Goal: Book appointment/travel/reservation

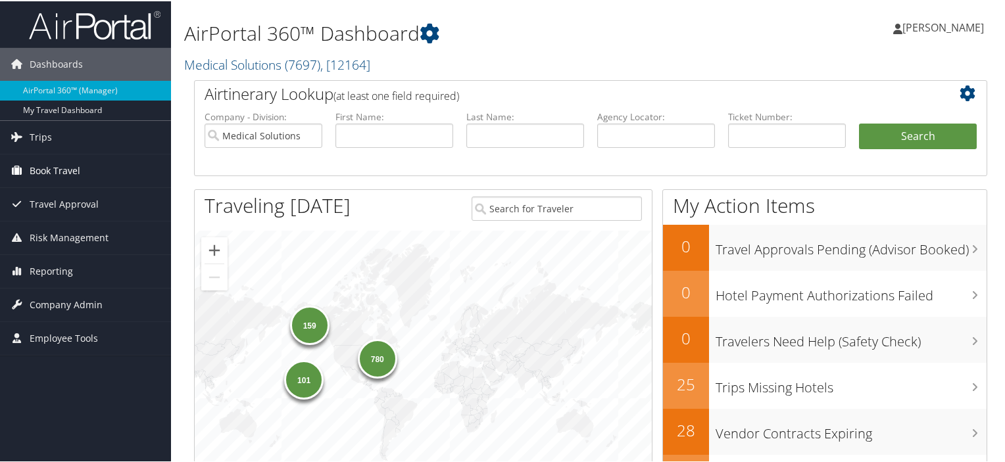
click at [63, 171] on span "Book Travel" at bounding box center [55, 169] width 51 height 33
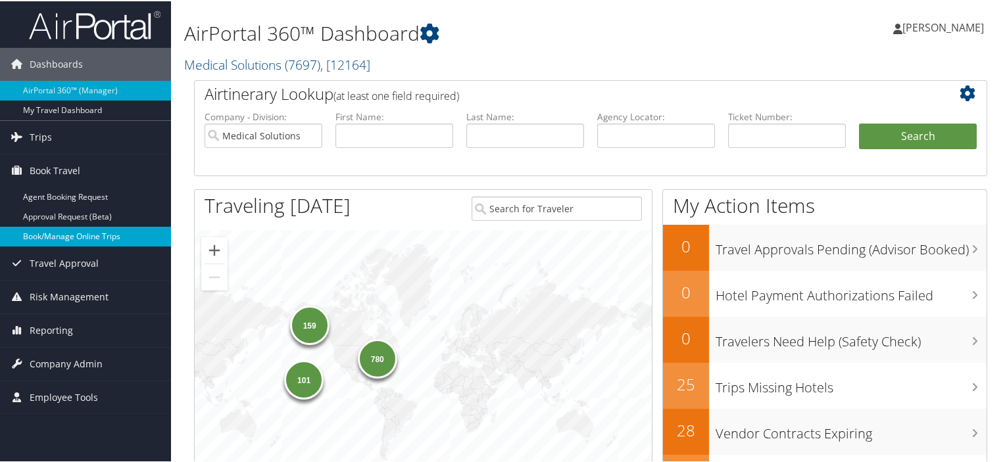
click at [49, 241] on link "Book/Manage Online Trips" at bounding box center [85, 236] width 171 height 20
